Goal: Task Accomplishment & Management: Use online tool/utility

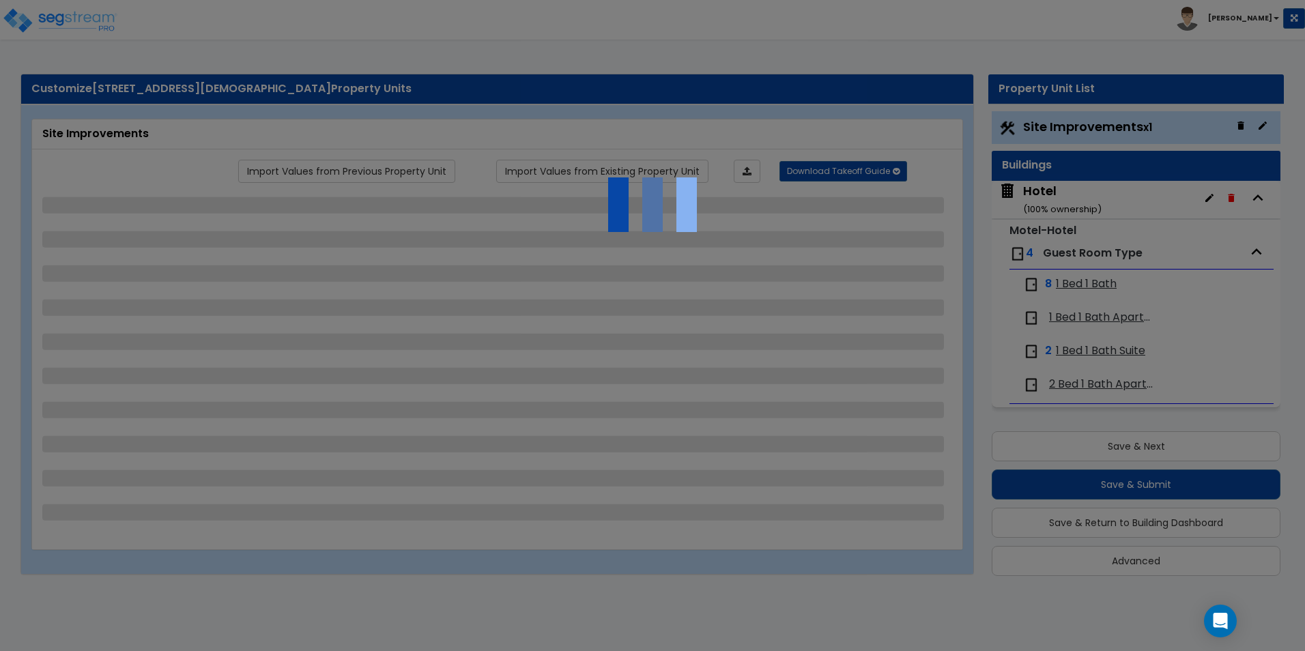
select select "2"
select select "4"
select select "2"
select select "1"
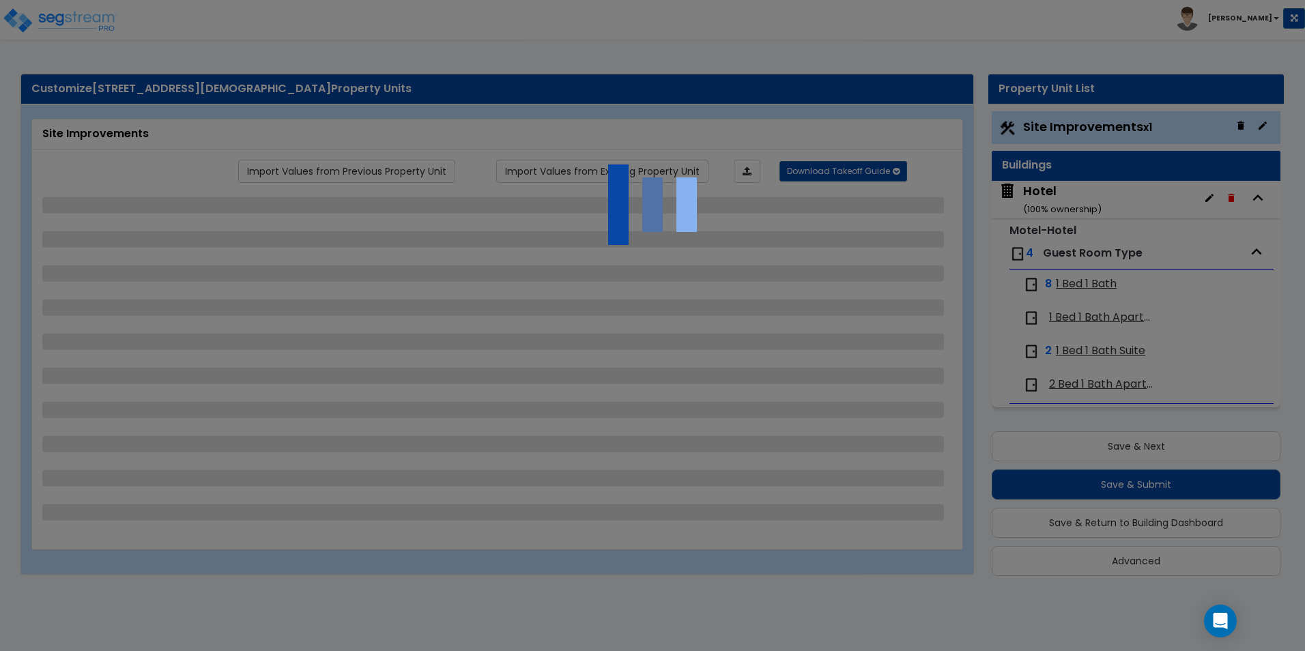
select select "2"
select select "4"
select select "1"
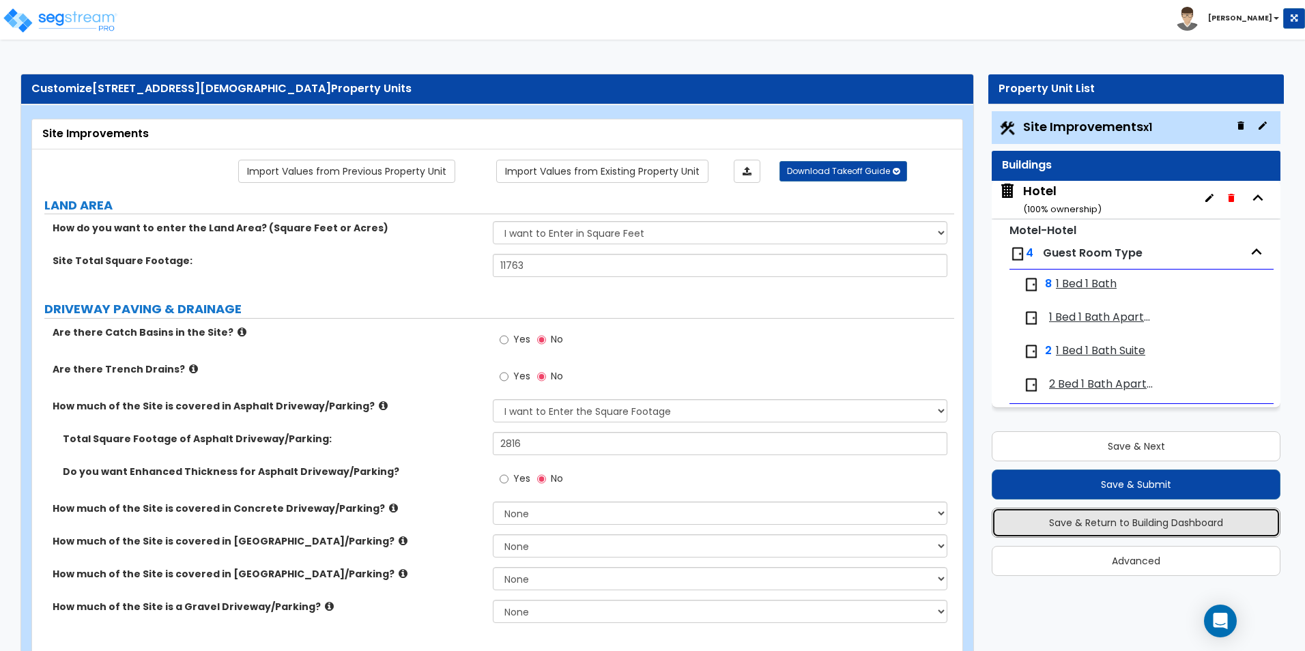
click at [1123, 522] on button "Save & Return to Building Dashboard" at bounding box center [1136, 523] width 289 height 30
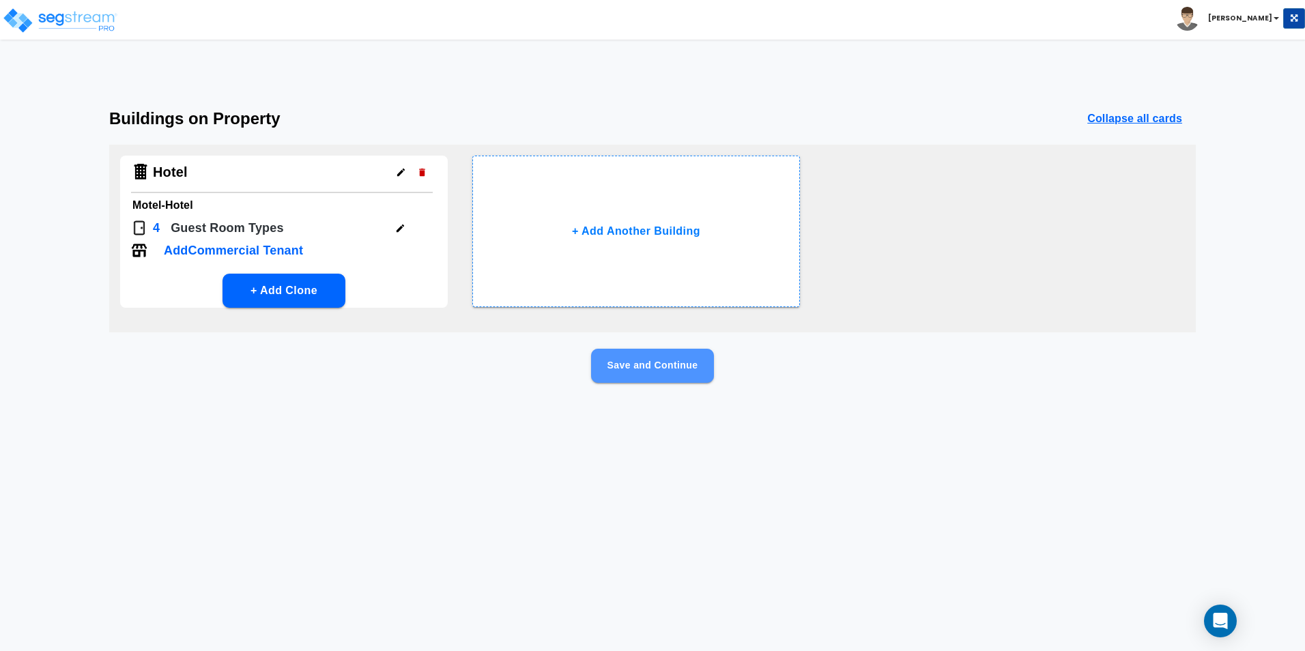
click at [668, 360] on button "Save and Continue" at bounding box center [652, 366] width 123 height 34
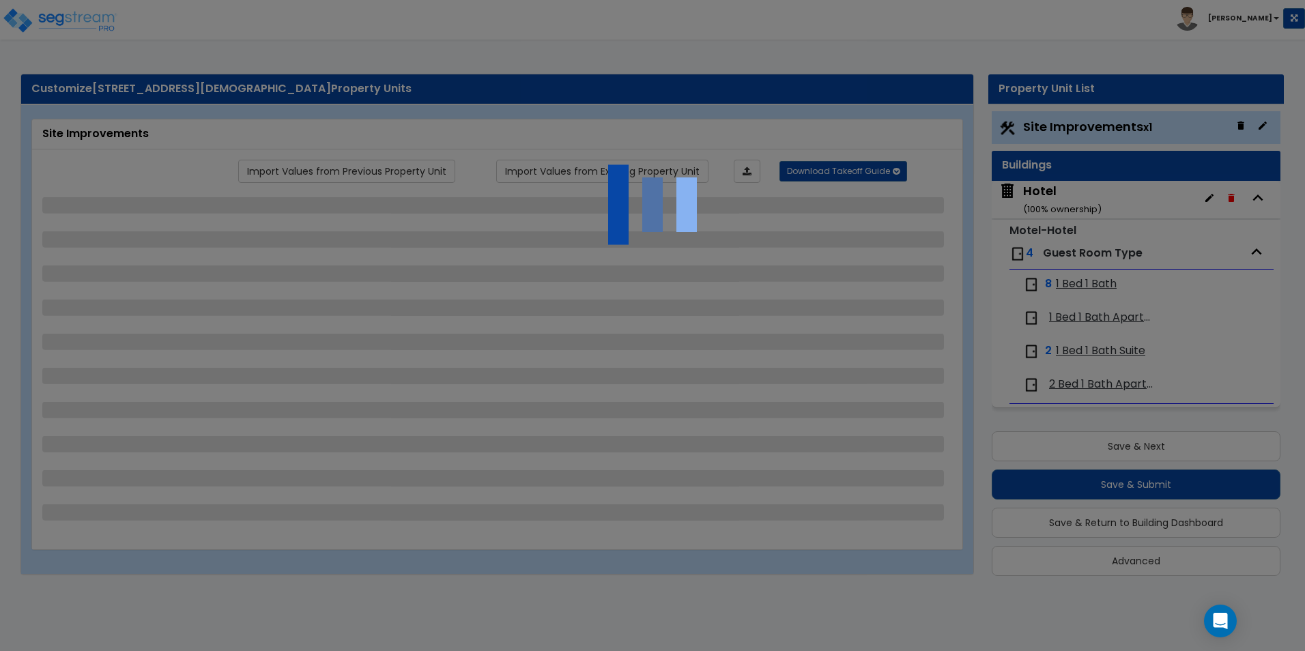
select select "7"
select select "1"
select select "4"
select select "1"
select select "2"
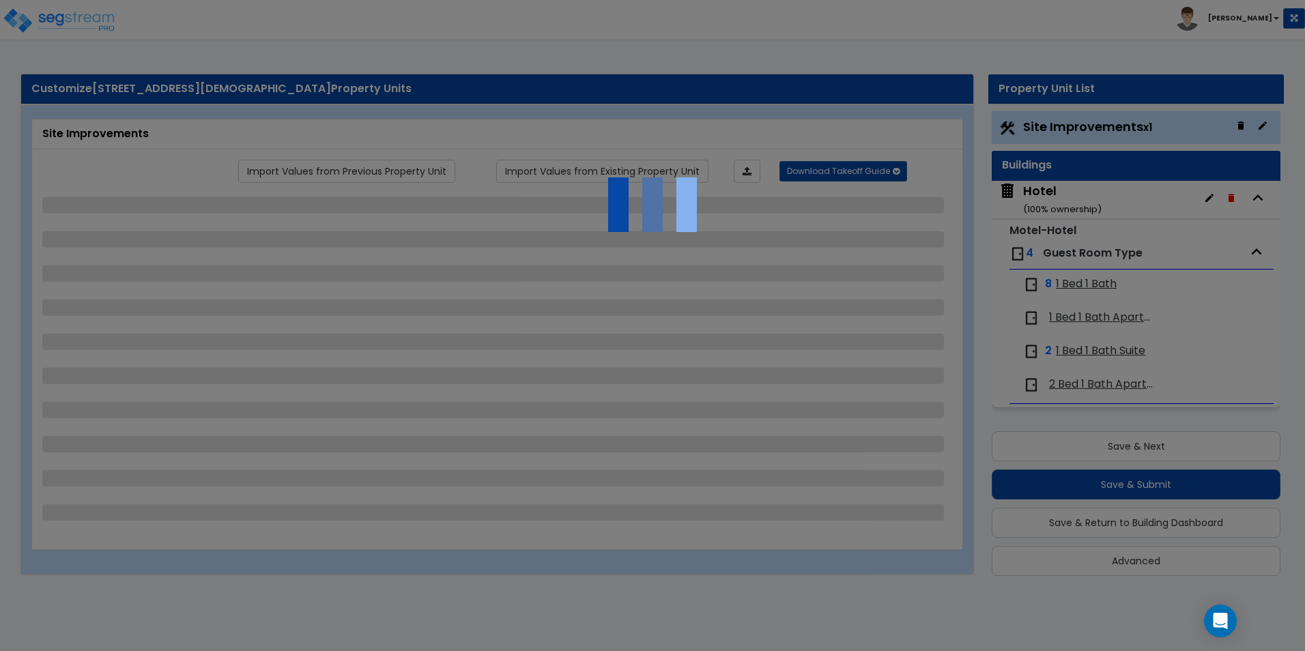
select select "1"
select select "2"
select select "3"
select select "1"
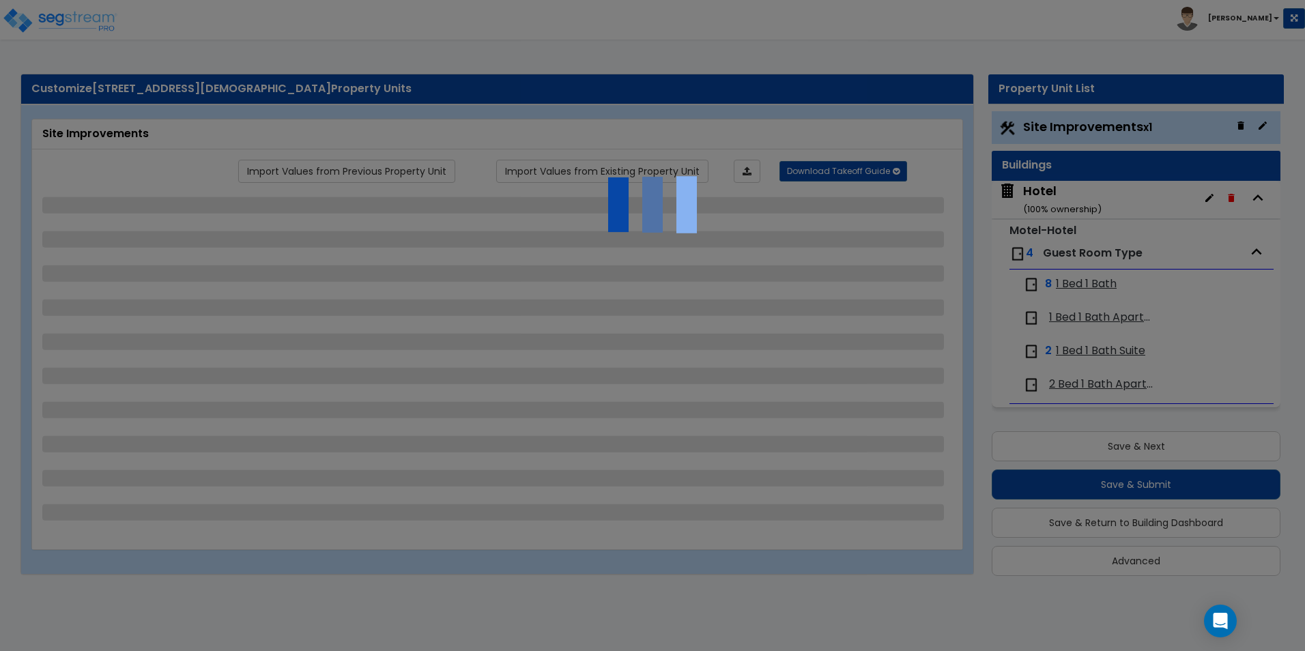
select select "1"
select select "2"
select select "1"
select select "2"
select select "1"
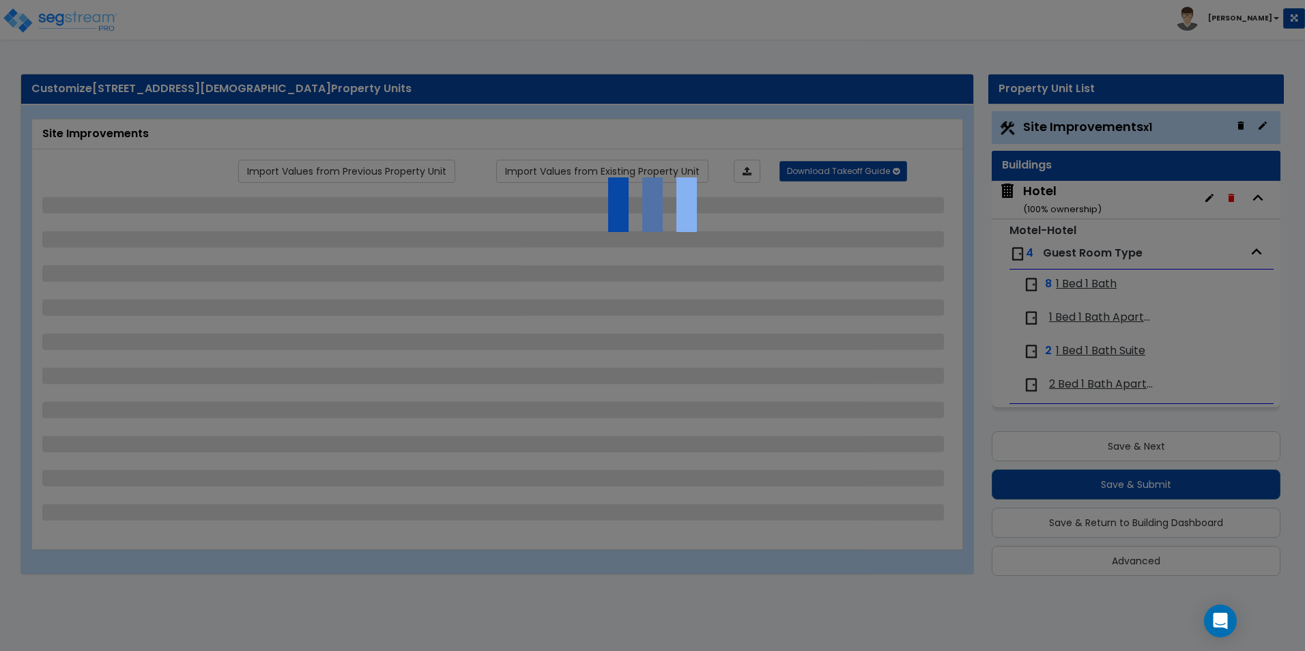
select select "2"
select select "1"
select select "2"
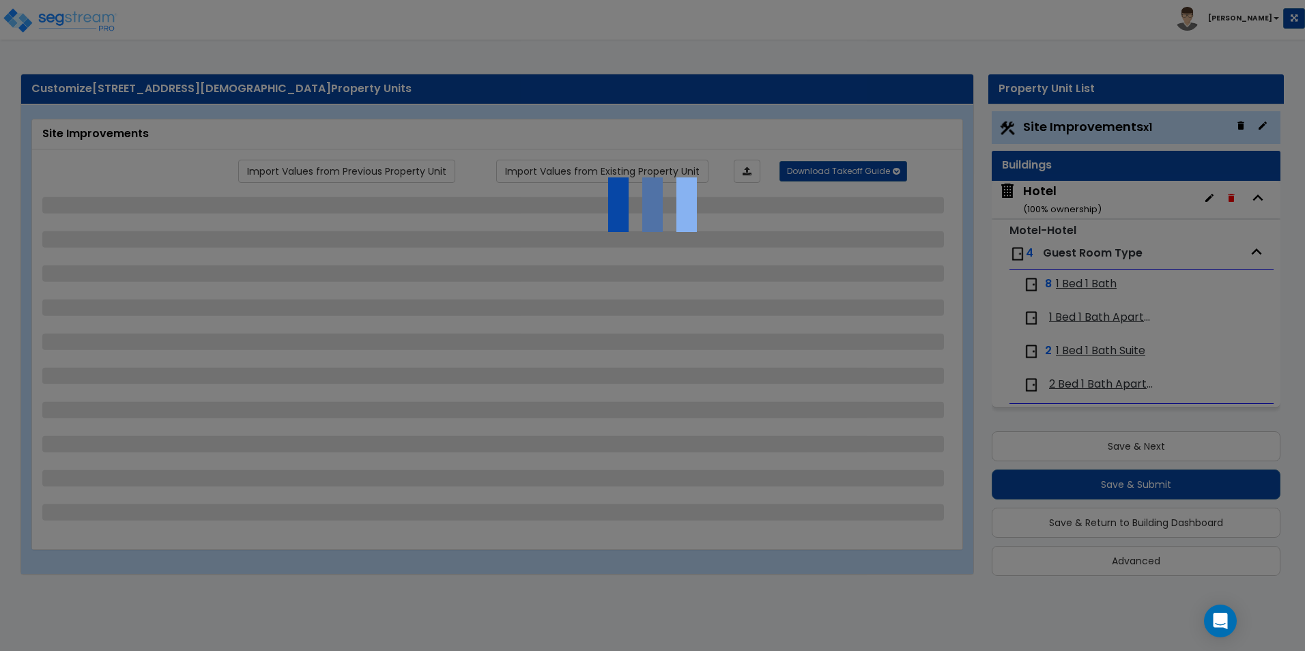
select select "3"
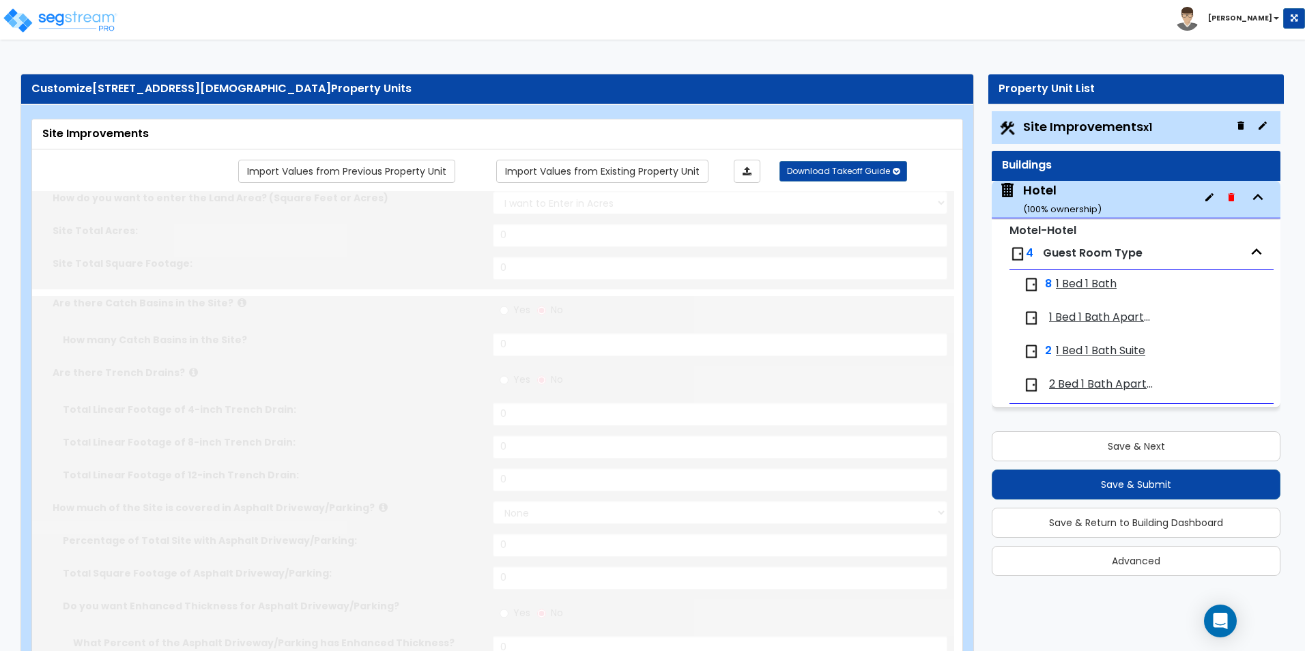
select select "2"
type input "11763"
select select "2"
type input "2816"
radio input "true"
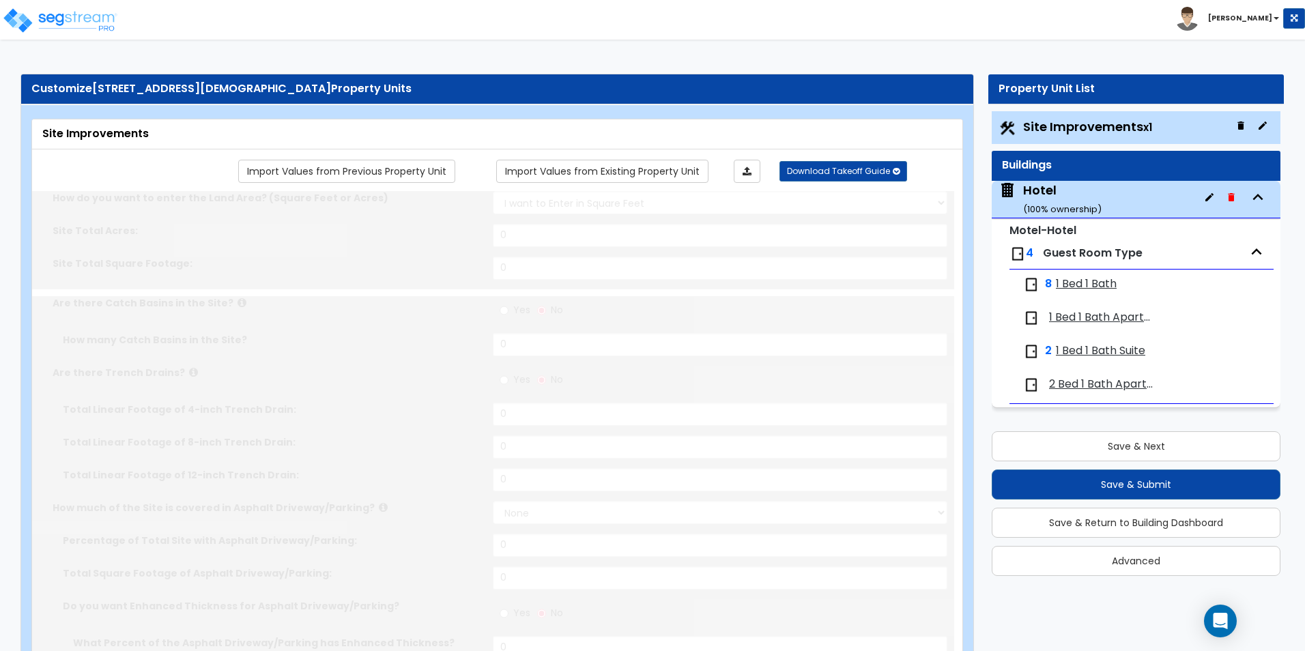
select select "4"
type input "20"
radio input "true"
type input "22"
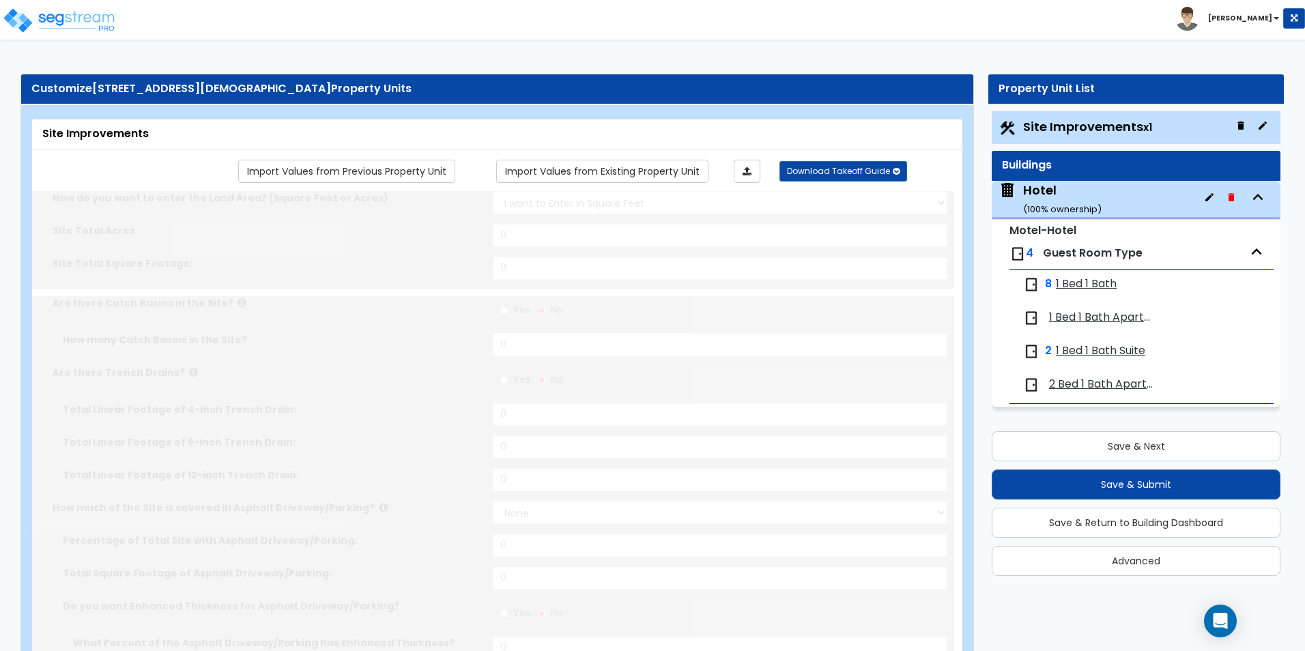
radio input "true"
select select "2"
type input "815"
radio input "true"
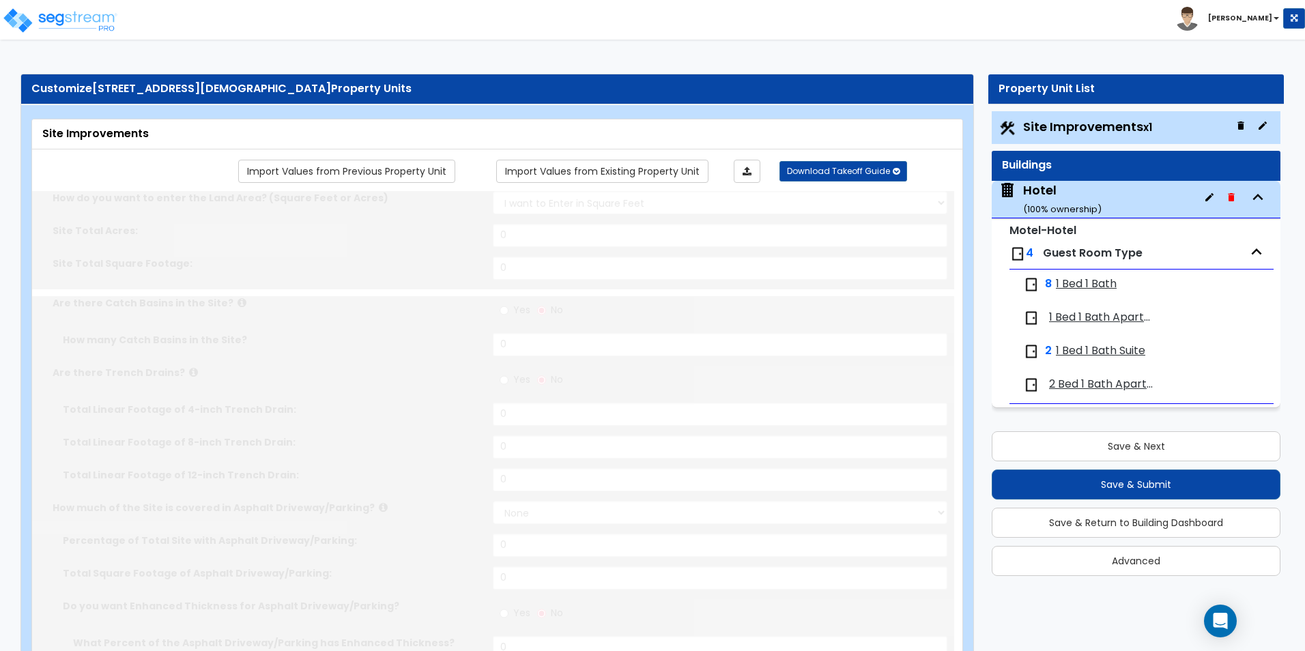
type input "532"
radio input "true"
select select "1"
select select "2"
type input "5"
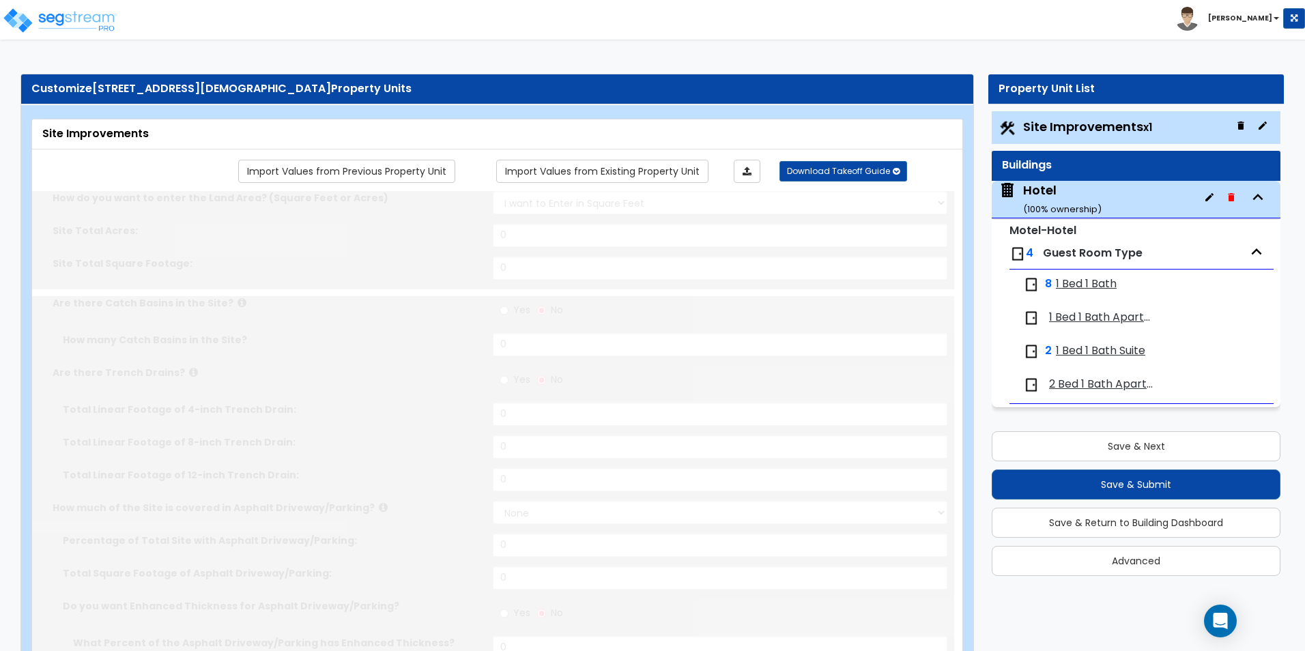
select select "2"
select select "4"
type input "2"
select select "1"
type input "12"
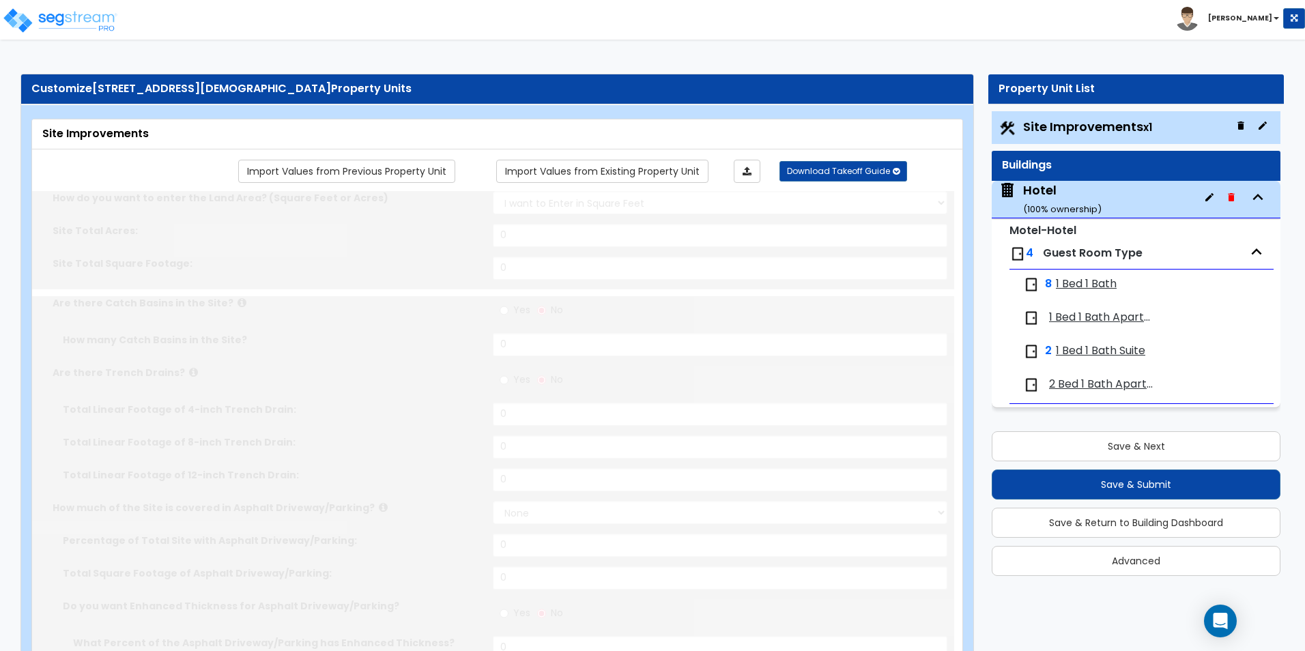
radio input "true"
type input "20"
radio input "true"
select select "1"
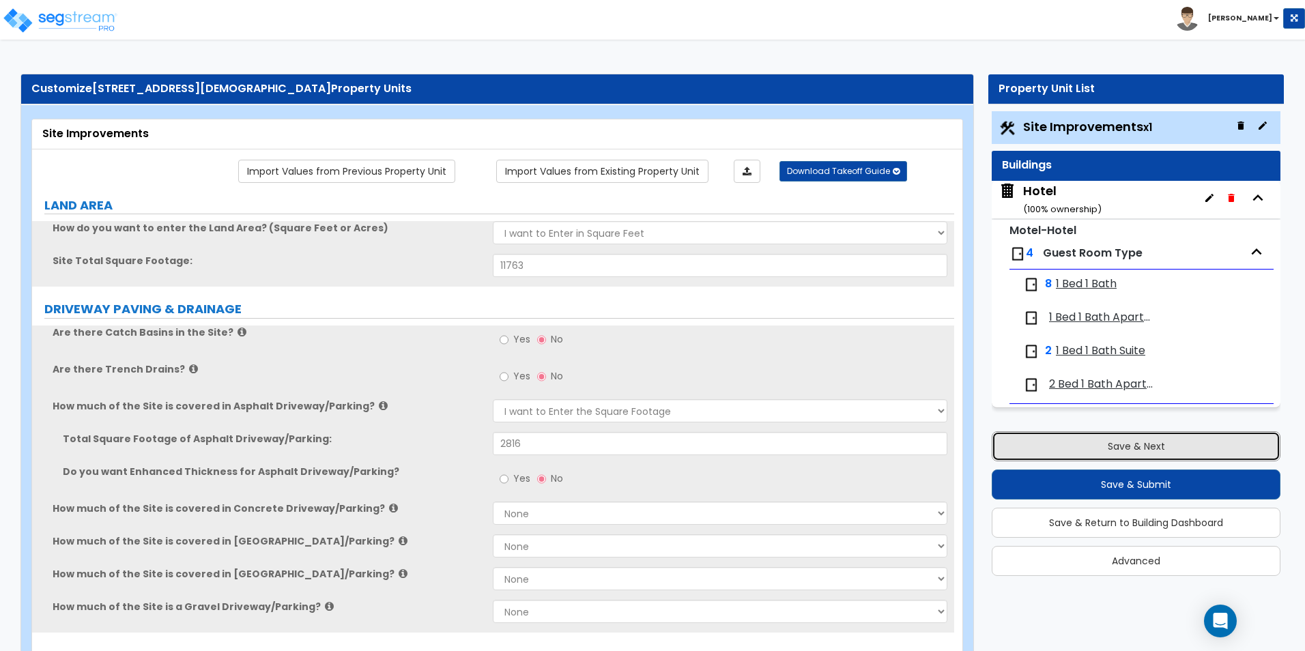
click at [1154, 443] on button "Save & Next" at bounding box center [1136, 446] width 289 height 30
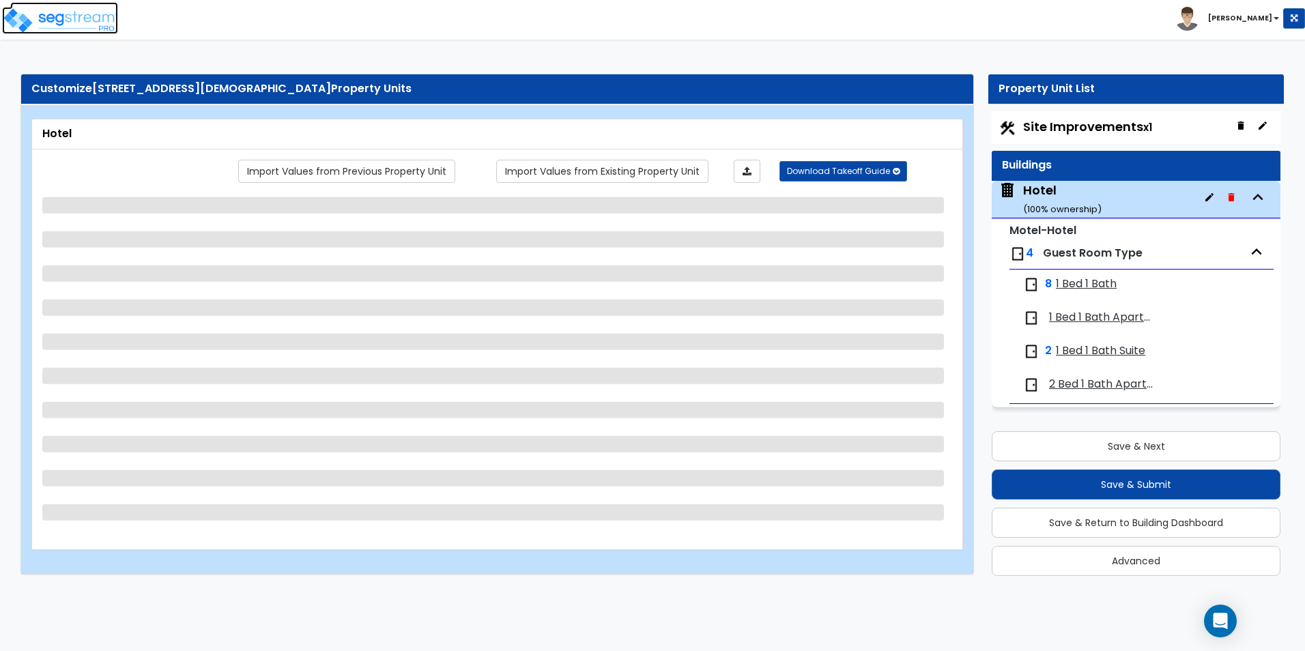
click at [69, 30] on img at bounding box center [60, 20] width 116 height 27
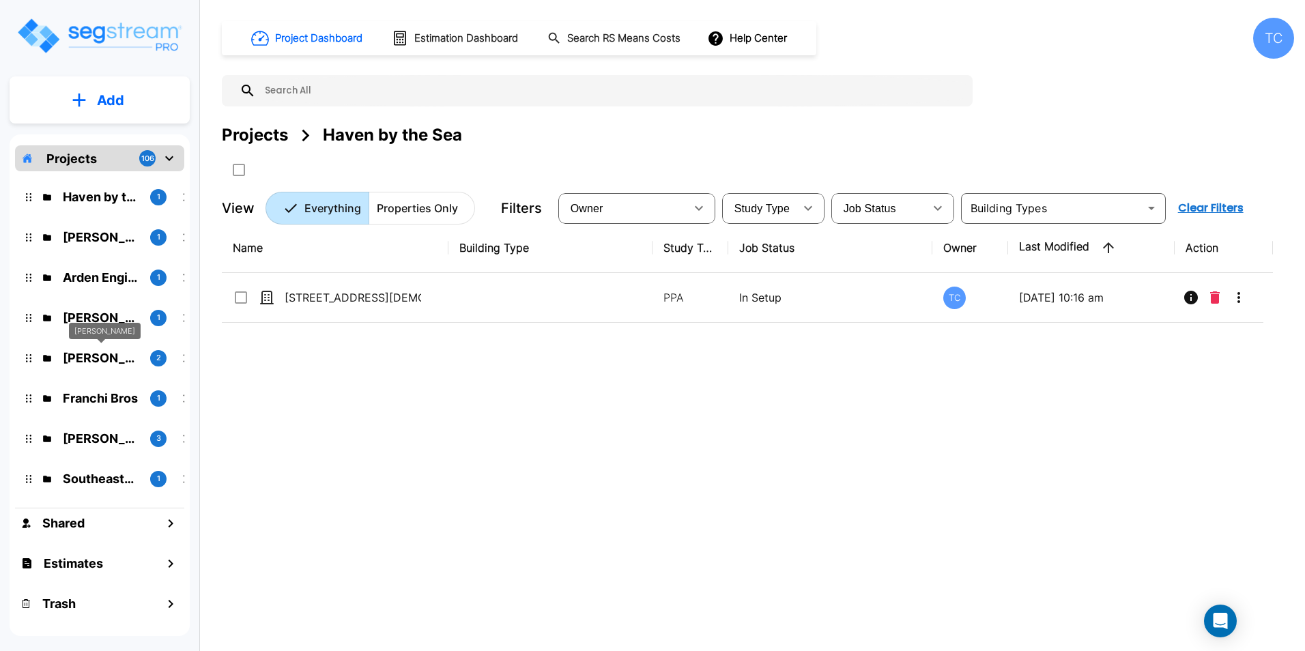
click at [103, 358] on p "Louis Chiasson" at bounding box center [101, 358] width 76 height 18
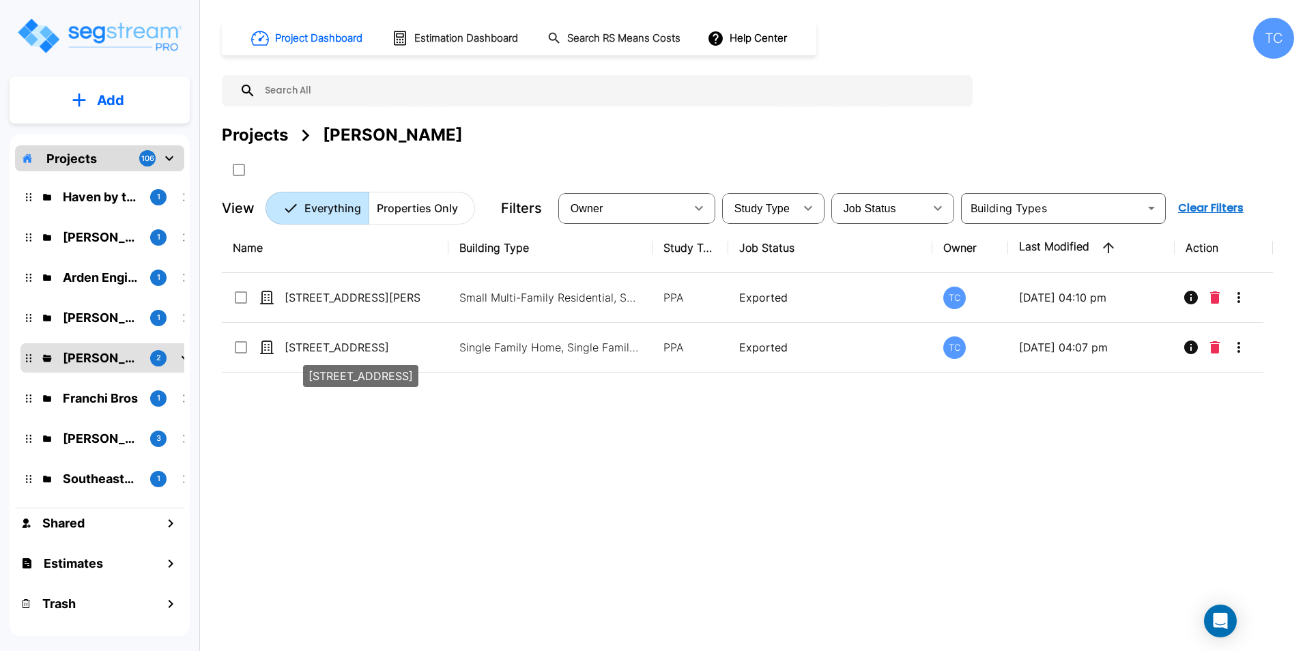
click at [327, 347] on p "[STREET_ADDRESS]" at bounding box center [353, 347] width 137 height 16
checkbox input "true"
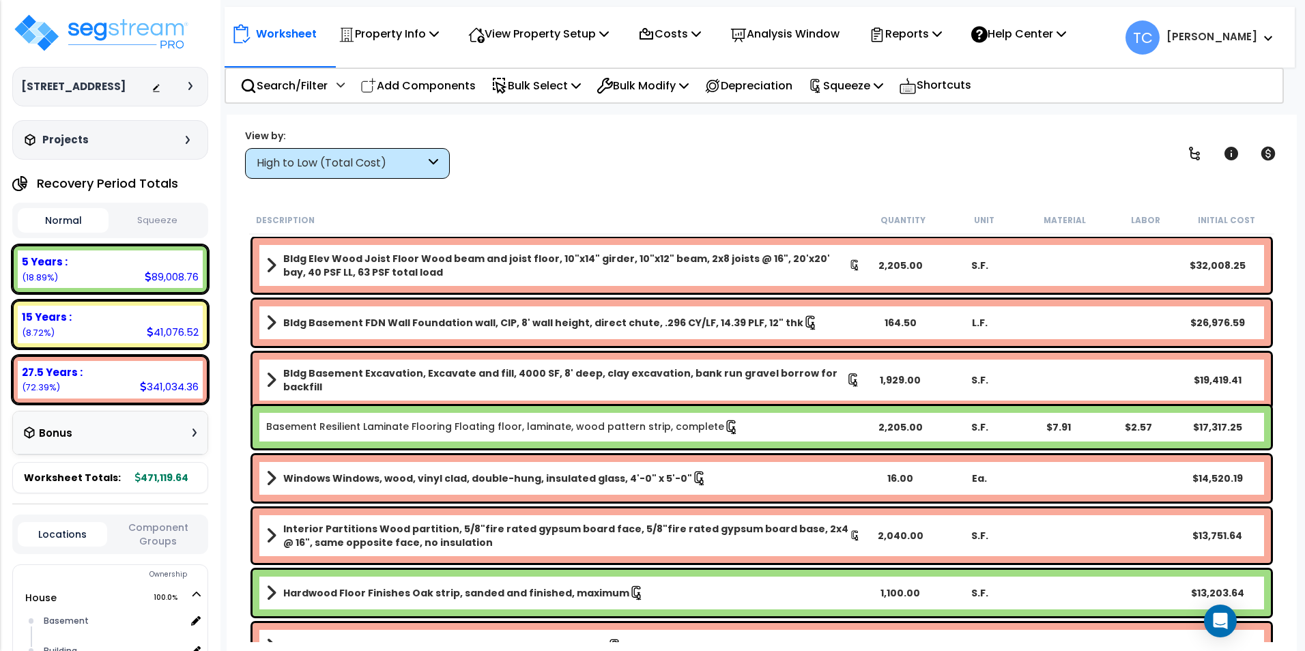
click at [873, 87] on p "Squeeze" at bounding box center [845, 85] width 75 height 18
click at [886, 116] on link "Re-squeeze" at bounding box center [868, 115] width 135 height 27
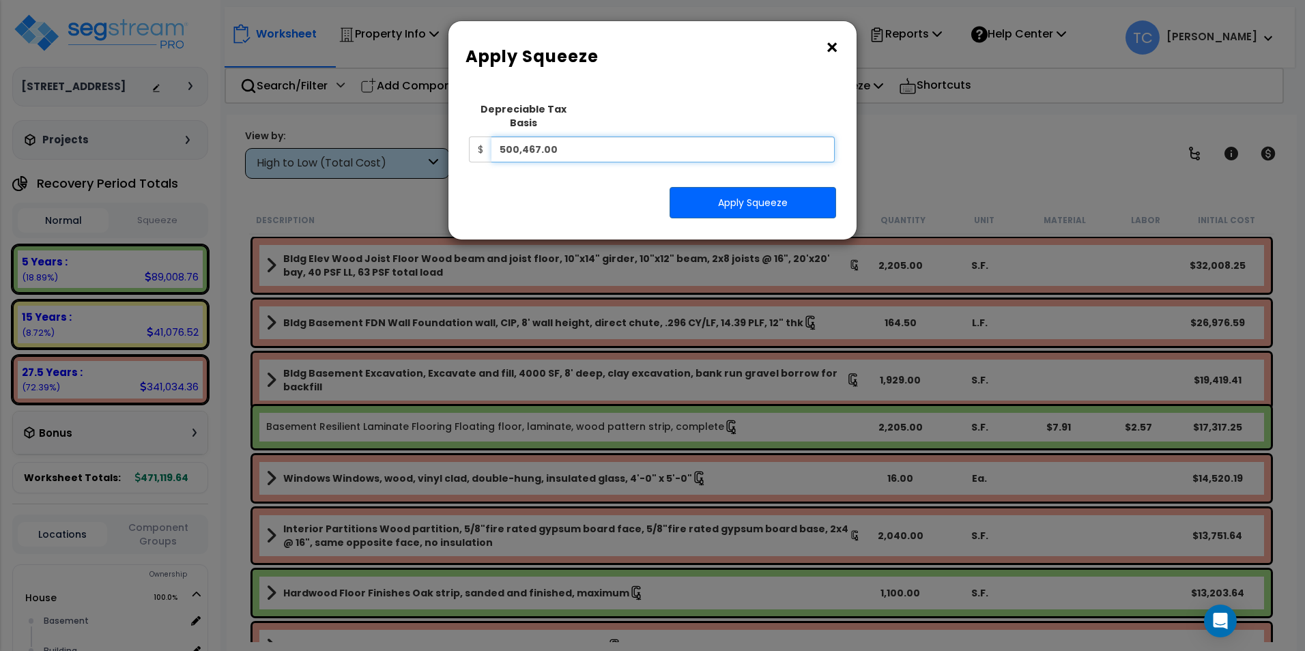
drag, startPoint x: 605, startPoint y: 141, endPoint x: 392, endPoint y: 141, distance: 212.3
click at [392, 141] on div "× Apply Squeeze Squeeze Type Select 1. Squeeze Entire Worksheet 2. Squeeze by […" at bounding box center [652, 325] width 1305 height 651
type input "350,327"
click at [749, 187] on button "Apply Squeeze" at bounding box center [753, 202] width 167 height 31
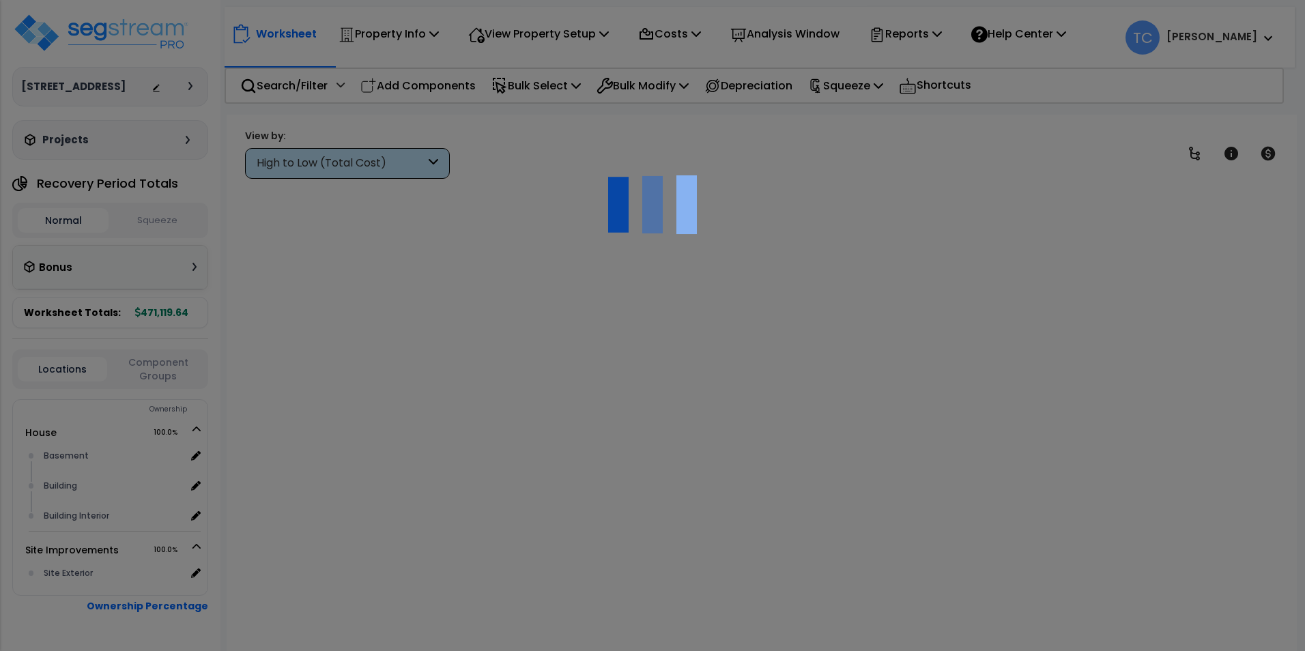
type input "350,327.00"
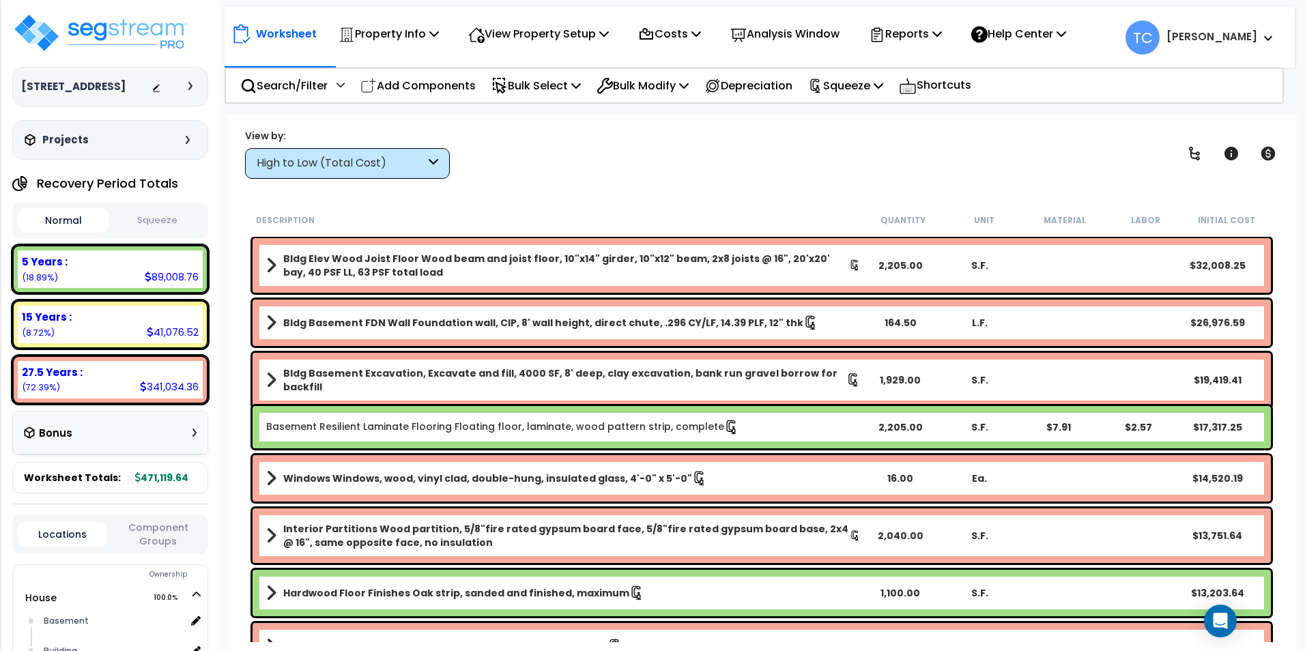
click at [863, 80] on p "Squeeze" at bounding box center [845, 85] width 75 height 18
click at [880, 117] on link "Re-squeeze" at bounding box center [868, 115] width 135 height 27
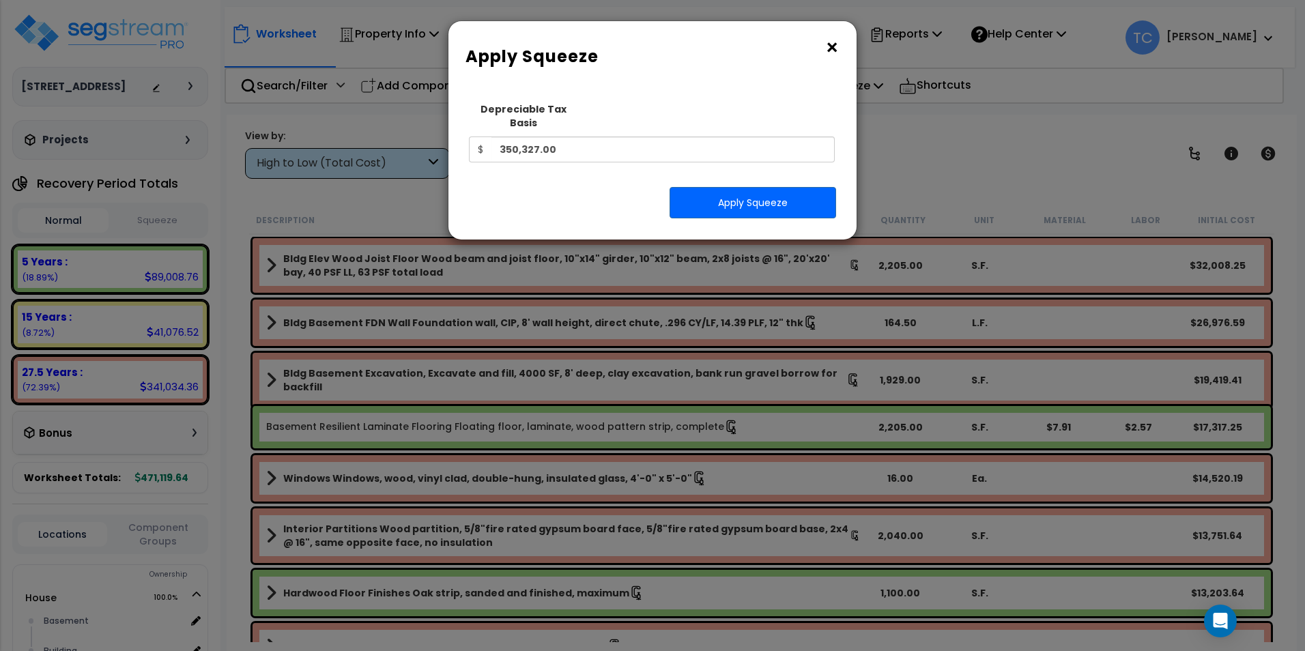
click at [831, 51] on button "×" at bounding box center [832, 48] width 15 height 22
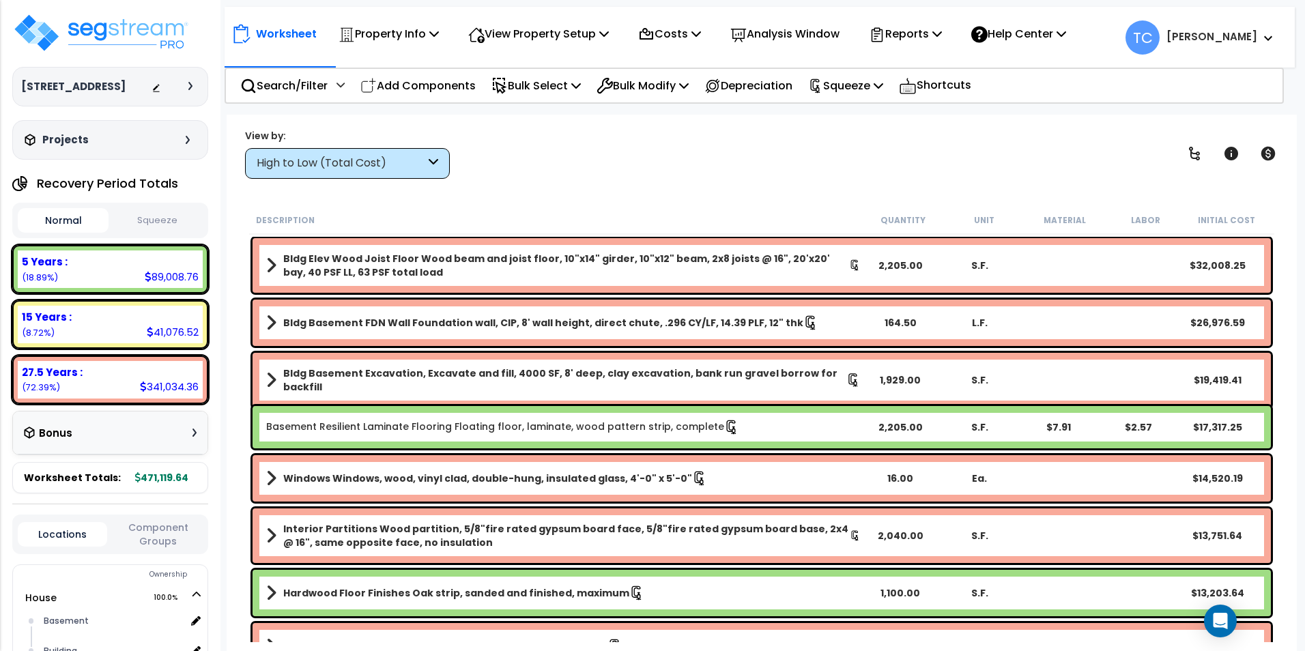
click at [942, 35] on p "Reports" at bounding box center [905, 34] width 73 height 18
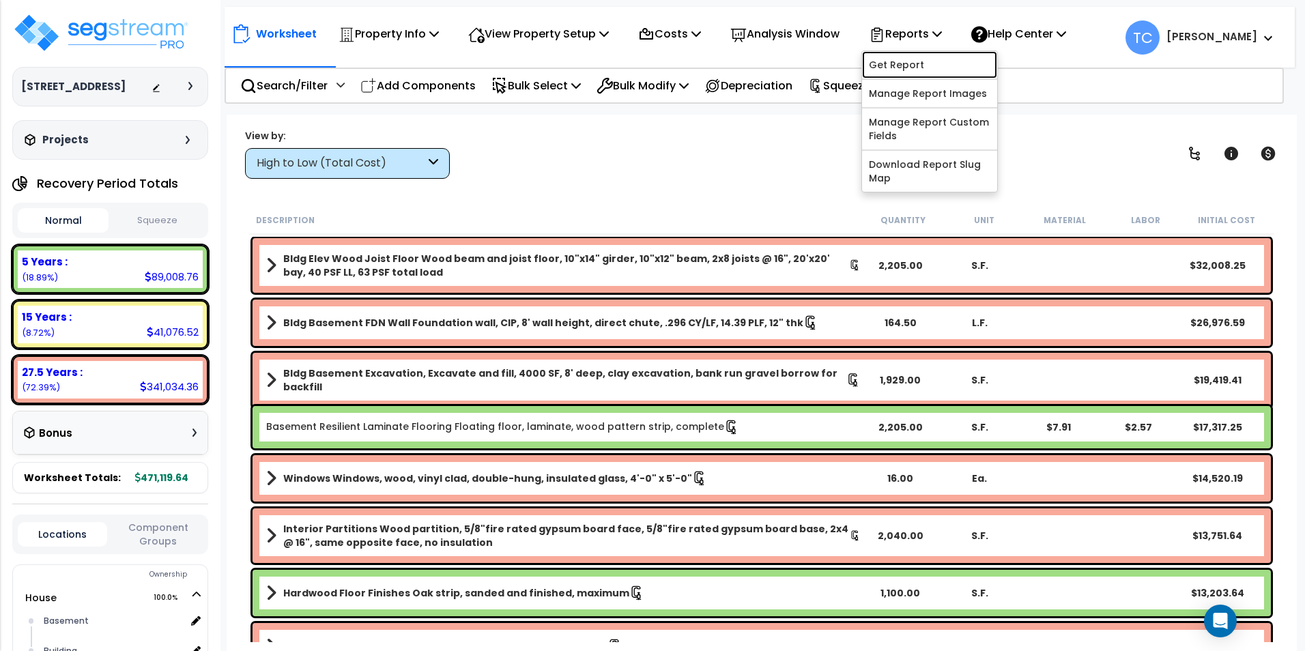
click at [932, 62] on link "Get Report" at bounding box center [929, 64] width 135 height 27
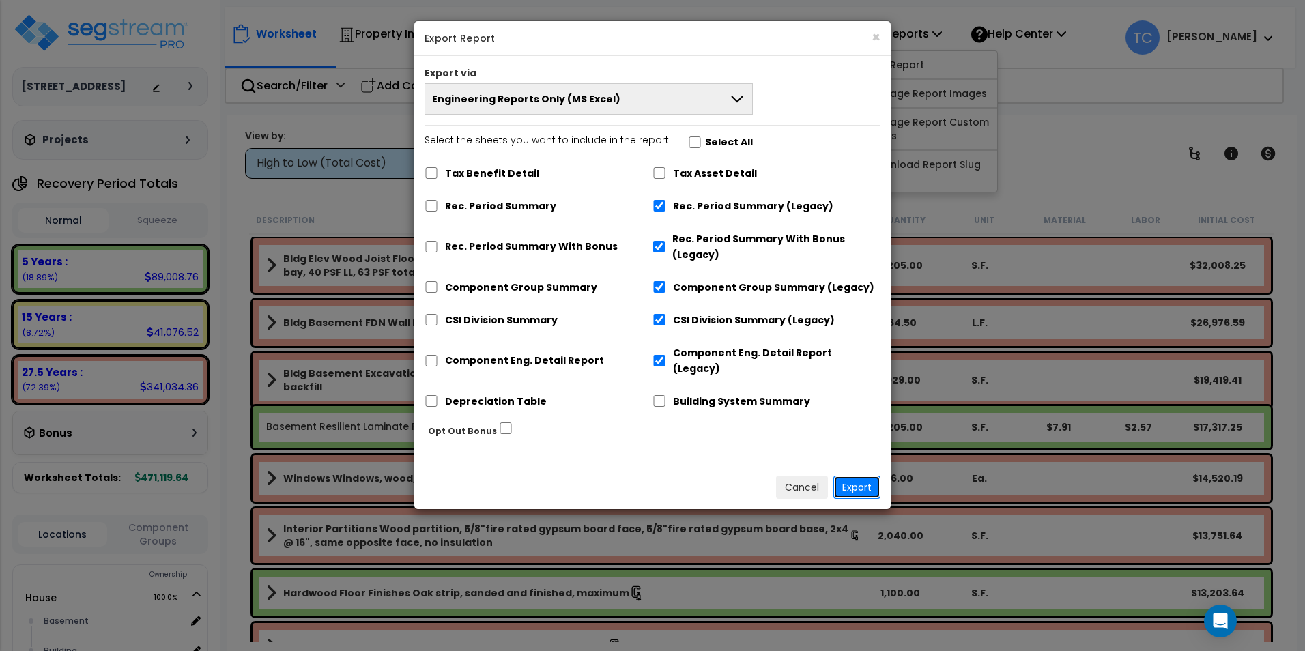
click at [863, 478] on button "Export" at bounding box center [856, 487] width 47 height 23
